Goal: Communication & Community: Ask a question

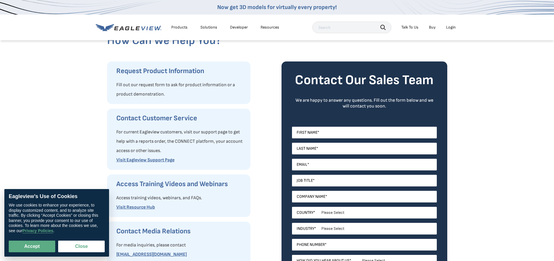
scroll to position [58, 0]
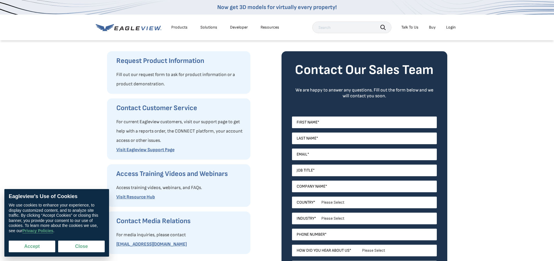
click at [21, 250] on button "Accept" at bounding box center [32, 246] width 47 height 12
checkbox input "true"
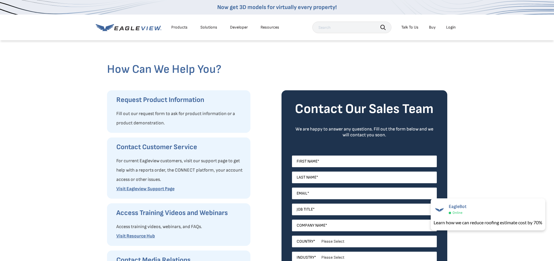
scroll to position [29, 0]
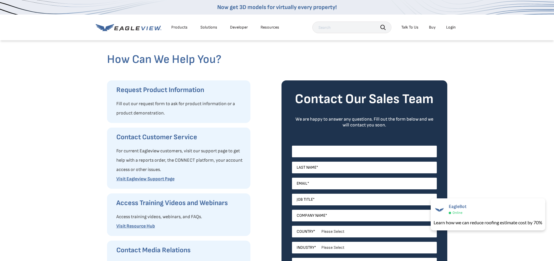
click at [319, 153] on input "First Name *" at bounding box center [364, 151] width 145 height 12
type input "[PERSON_NAME]"
type input "Heath"
type input "[EMAIL_ADDRESS][DOMAIN_NAME]"
select select "[GEOGRAPHIC_DATA]"
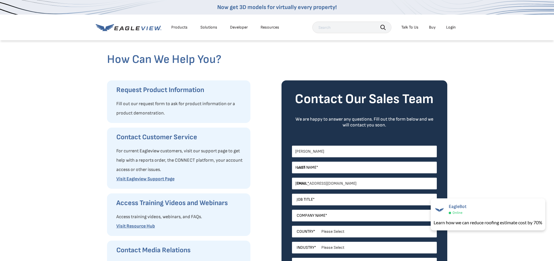
type input "14805294116"
select select "[US_STATE]"
drag, startPoint x: 347, startPoint y: 183, endPoint x: 264, endPoint y: 172, distance: 84.2
click at [0, 0] on div "Request Product Information Fill out our request form to ask for product inform…" at bounding box center [0, 0] width 0 height 0
type input "[PERSON_NAME][EMAIL_ADDRESS][PERSON_NAME][DOMAIN_NAME]"
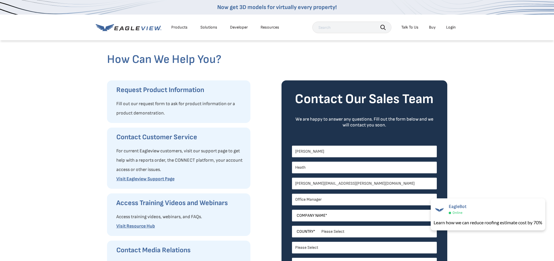
type input "Office Manager"
type input "Servpro of Peoria/[PERSON_NAME] [GEOGRAPHIC_DATA]"
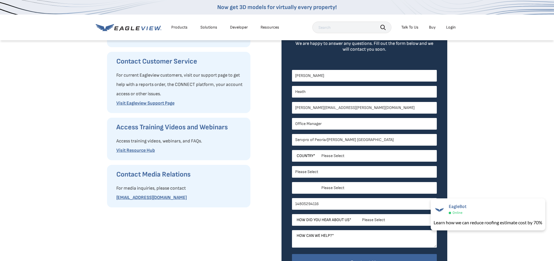
scroll to position [129, 0]
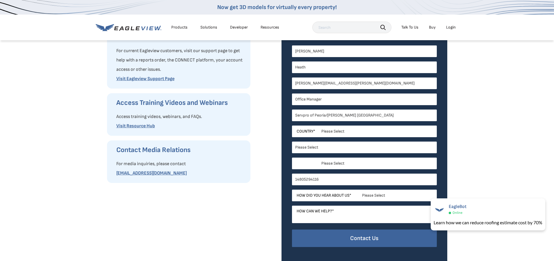
click at [343, 163] on select "Please Select Architects & Engineering Construction Electric/Gas Utilities Gove…" at bounding box center [364, 163] width 145 height 12
select select "Construction"
click at [292, 157] on select "Please Select Architects & Engineering Construction Electric/Gas Utilities Gove…" at bounding box center [364, 163] width 145 height 12
click at [324, 177] on input "14805294116" at bounding box center [364, 179] width 145 height 12
drag, startPoint x: 297, startPoint y: 177, endPoint x: 286, endPoint y: 175, distance: 11.6
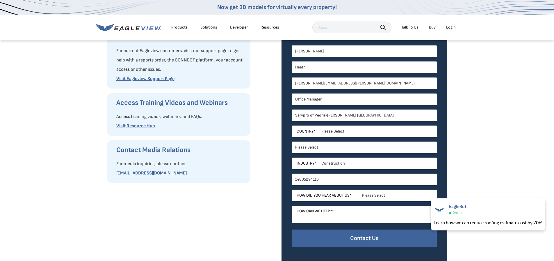
click at [286, 175] on div "Contact Our Sales Team We are happy to answer any questions. Fill out the form …" at bounding box center [365, 123] width 166 height 286
type input "4805294116"
click at [371, 196] on select "Please Select Search Engine Social Media Word of Mouth Podcast Online Advertise…" at bounding box center [364, 195] width 145 height 12
select select "Other"
click at [292, 189] on select "Please Select Search Engine Social Media Word of Mouth Podcast Online Advertise…" at bounding box center [364, 195] width 145 height 12
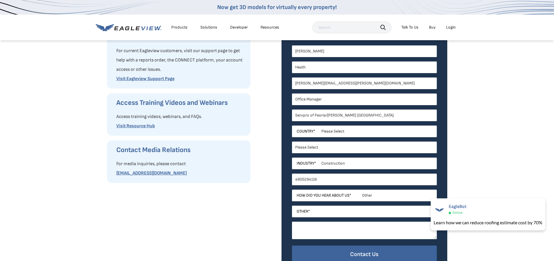
click at [359, 227] on textarea "How can we help? *" at bounding box center [364, 229] width 145 height 17
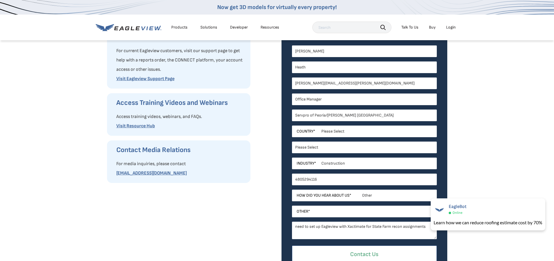
type textarea "need to set up Eagleview with Xactimate for State Farm recon assignments"
click at [372, 252] on input "Contact Us" at bounding box center [364, 254] width 145 height 18
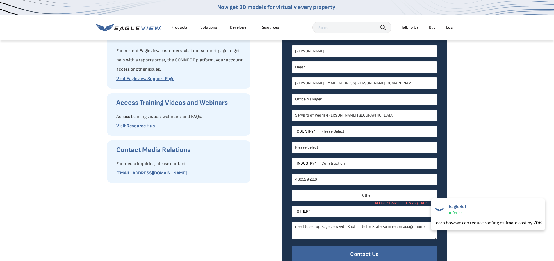
click at [391, 194] on select "Please Select Search Engine Social Media Word of Mouth Podcast Online Advertise…" at bounding box center [364, 195] width 145 height 12
click at [316, 209] on input "Other *" at bounding box center [364, 211] width 145 height 12
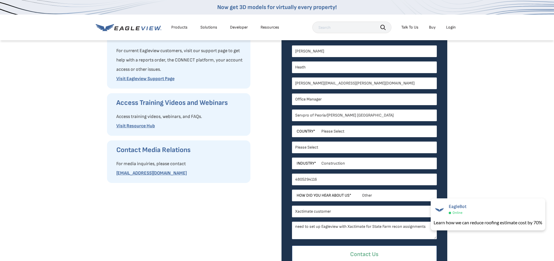
type input "Xactimate customer"
click at [345, 252] on input "Contact Us" at bounding box center [364, 254] width 145 height 18
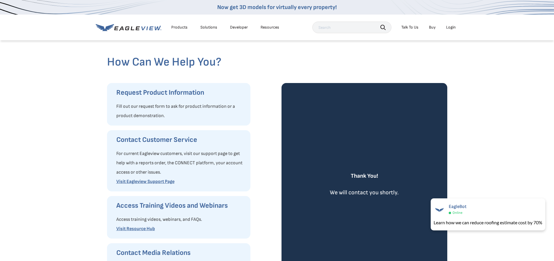
scroll to position [13, 0]
